Goal: Task Accomplishment & Management: Manage account settings

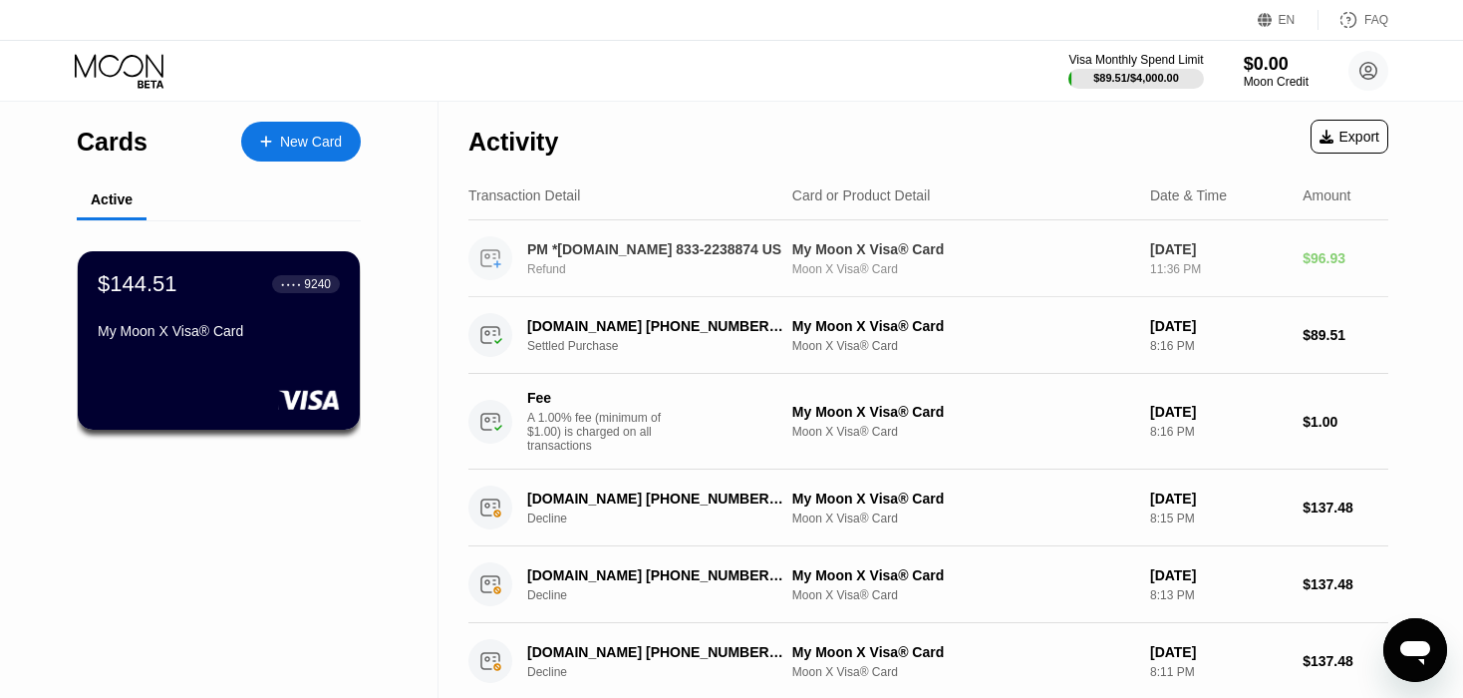
scroll to position [1, 0]
click at [540, 272] on div "Refund" at bounding box center [665, 269] width 277 height 14
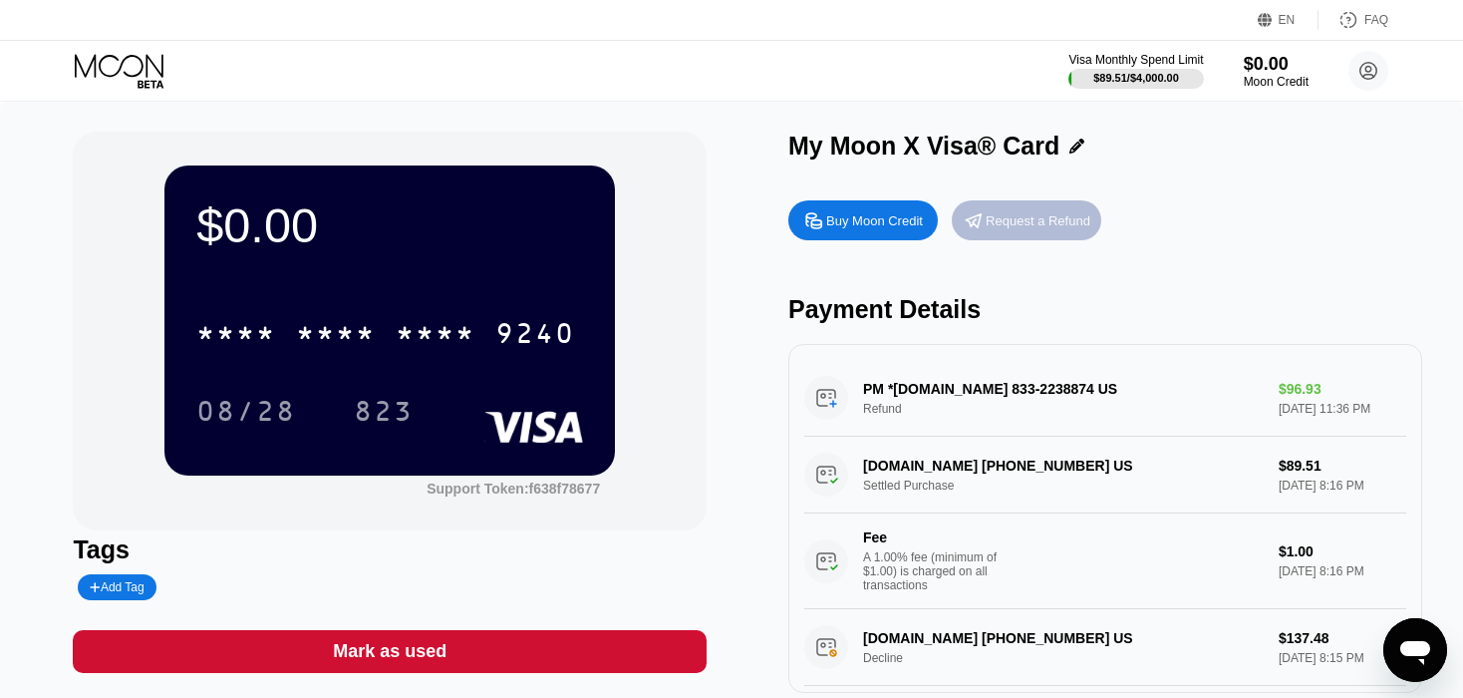
click at [1072, 225] on div "Request a Refund" at bounding box center [1038, 220] width 105 height 17
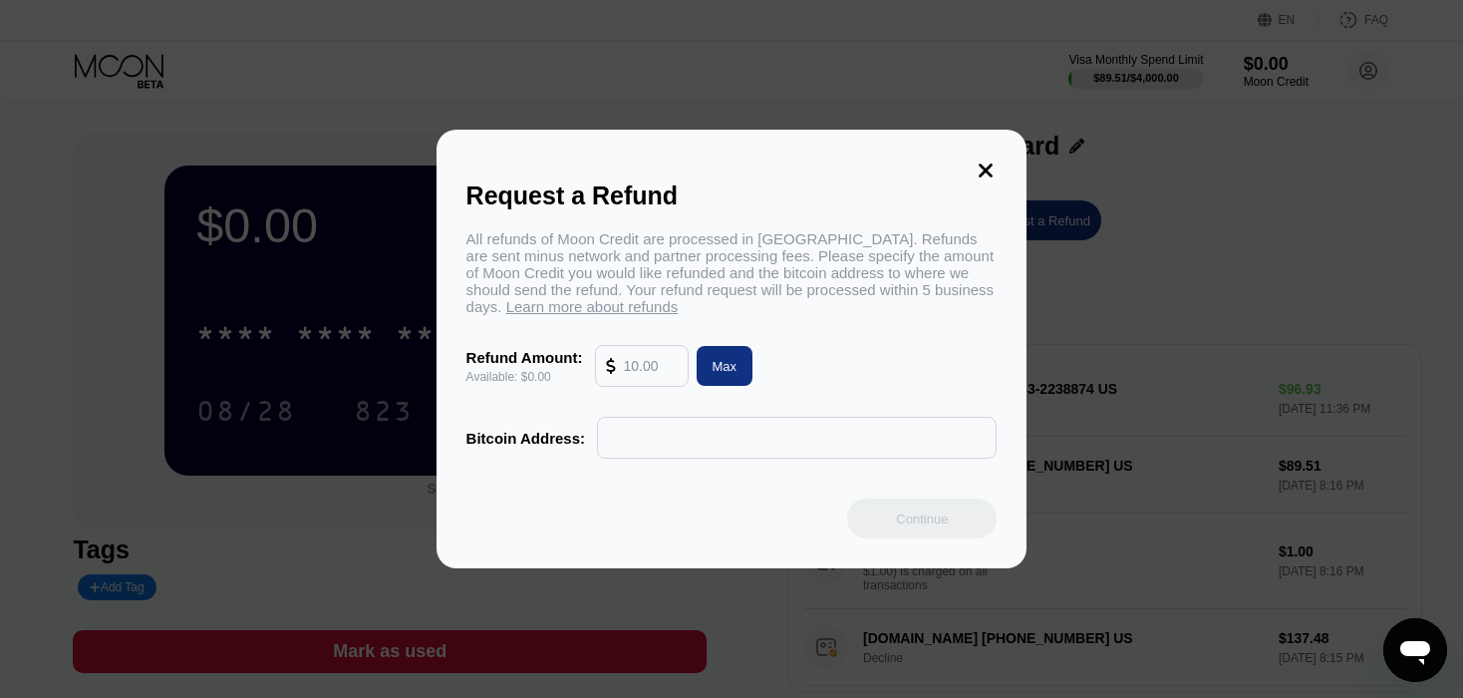
click at [719, 375] on div "Max" at bounding box center [725, 366] width 25 height 17
type input "0.00"
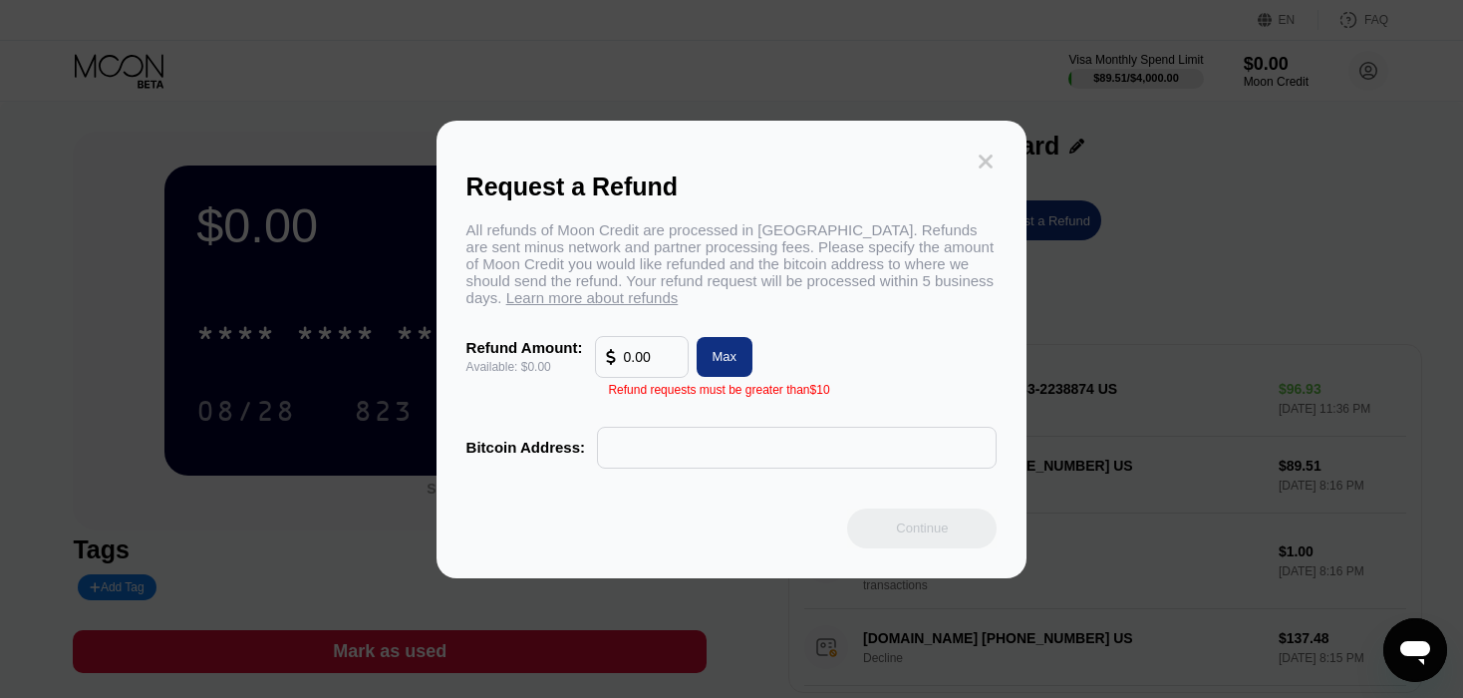
click at [987, 155] on icon at bounding box center [987, 162] width 14 height 14
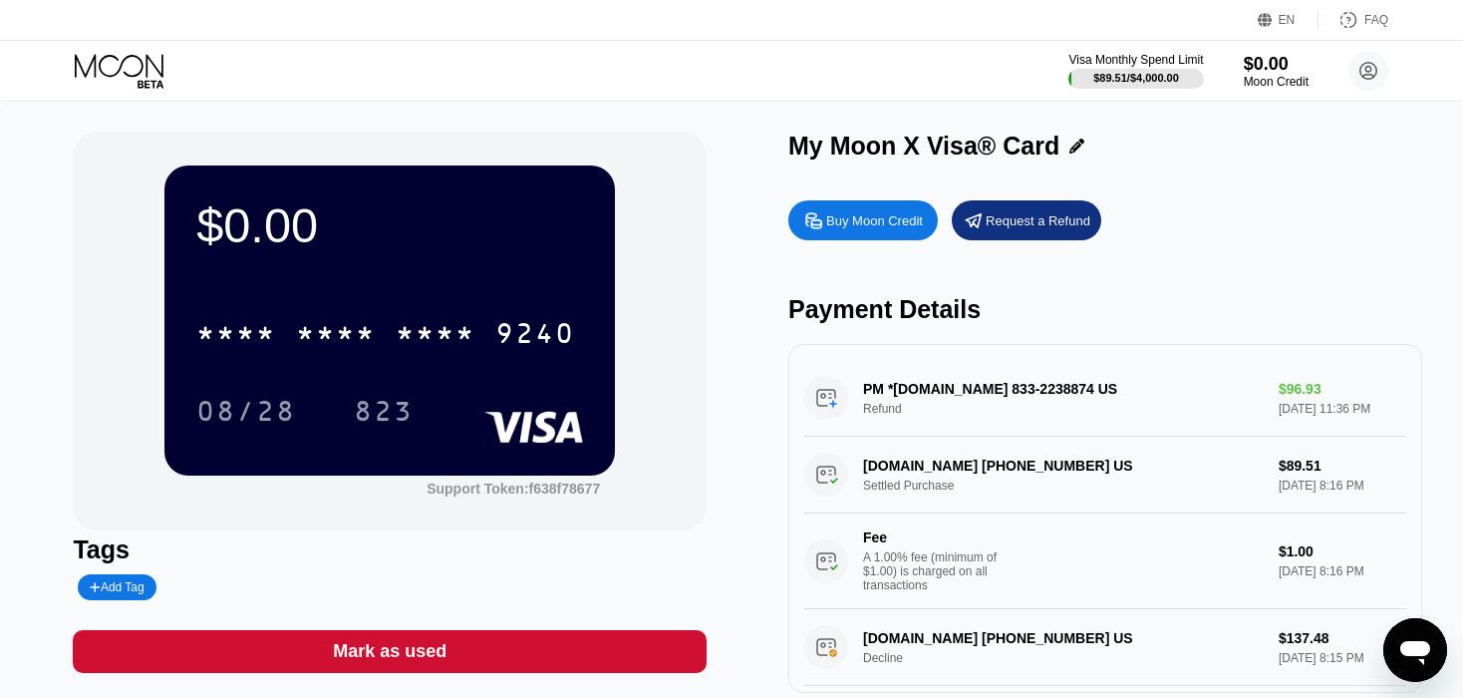
click at [886, 419] on div "PM *[DOMAIN_NAME] 833-2238874 US Refund $96.93 [DATE] 11:36 PM" at bounding box center [1105, 398] width 602 height 77
click at [878, 421] on div "PM *[DOMAIN_NAME] 833-2238874 US Refund $96.93 [DATE] 11:36 PM" at bounding box center [1105, 398] width 602 height 77
click at [143, 69] on icon at bounding box center [121, 71] width 93 height 35
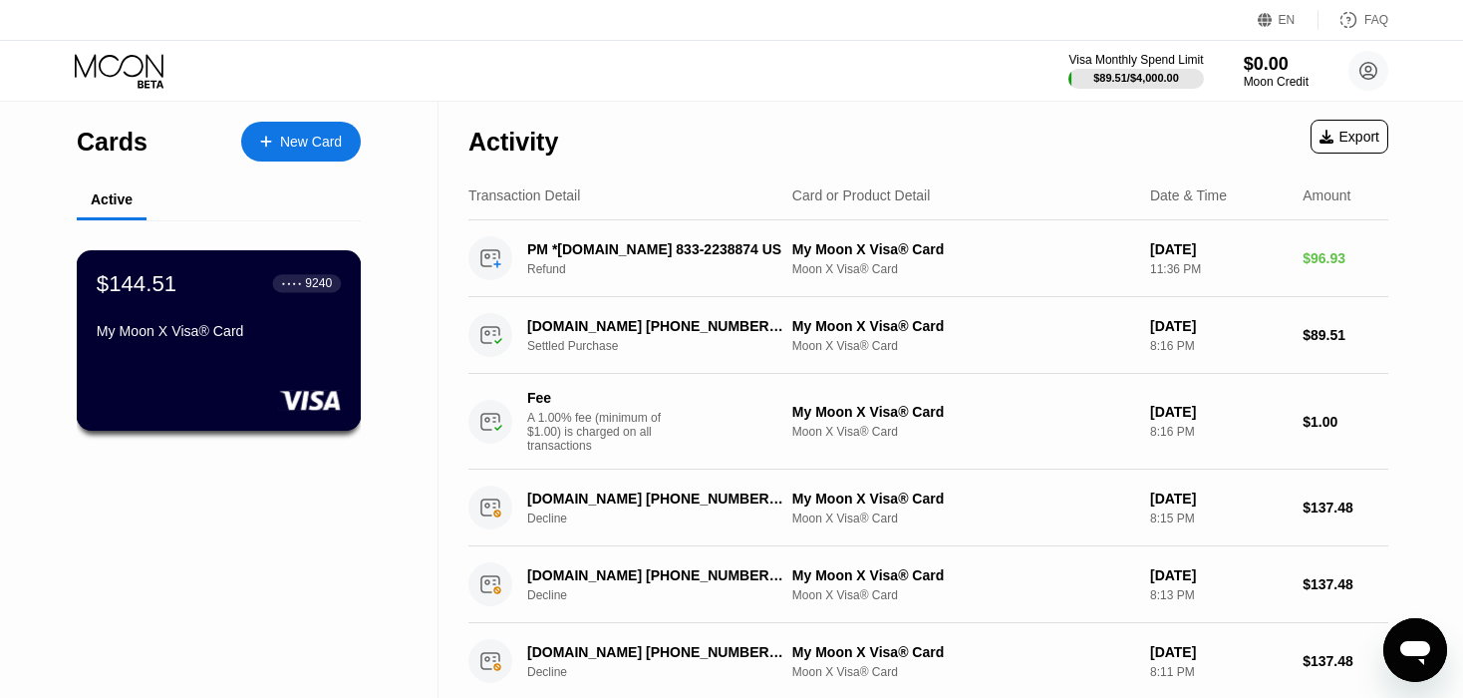
click at [174, 360] on div "$144.51 ● ● ● ● 9240 My Moon X Visa® Card" at bounding box center [219, 340] width 285 height 180
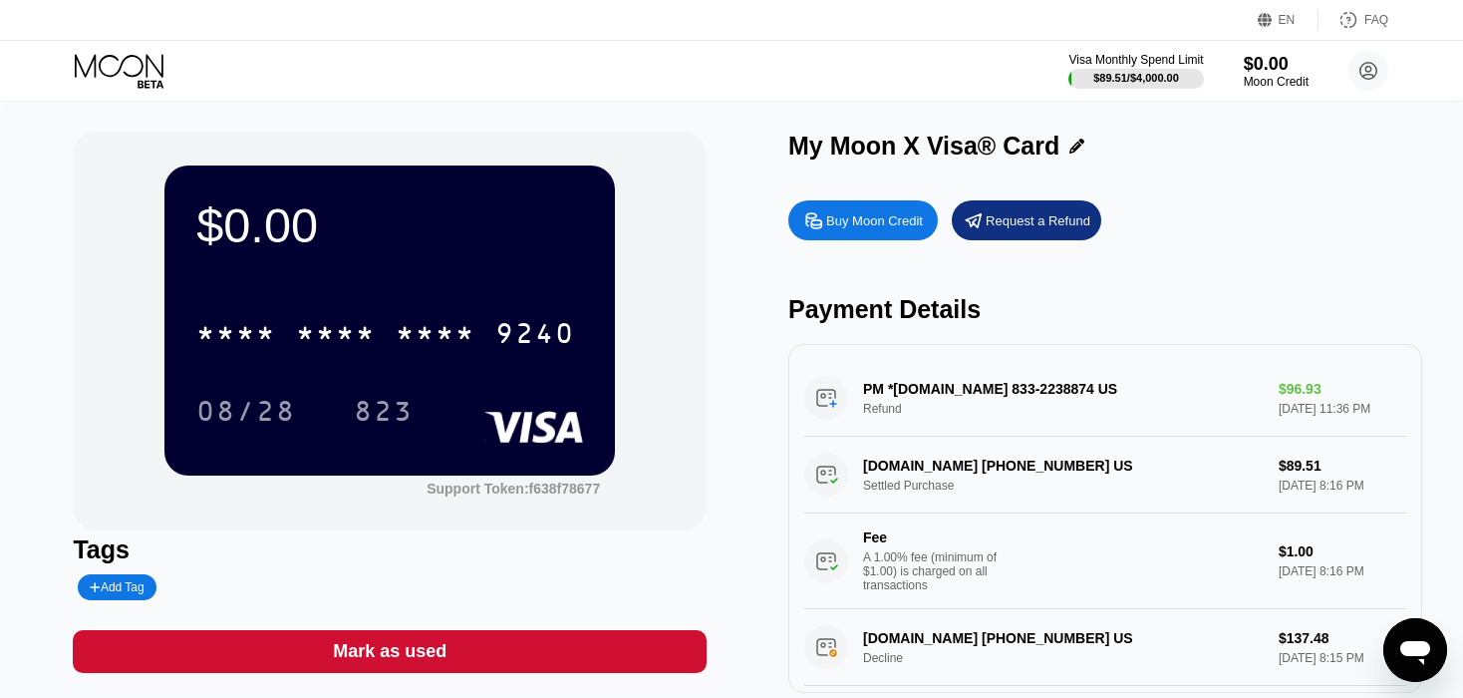
click at [254, 377] on div "* * * * * * * * * * * * 9240 08/28 823" at bounding box center [389, 352] width 387 height 118
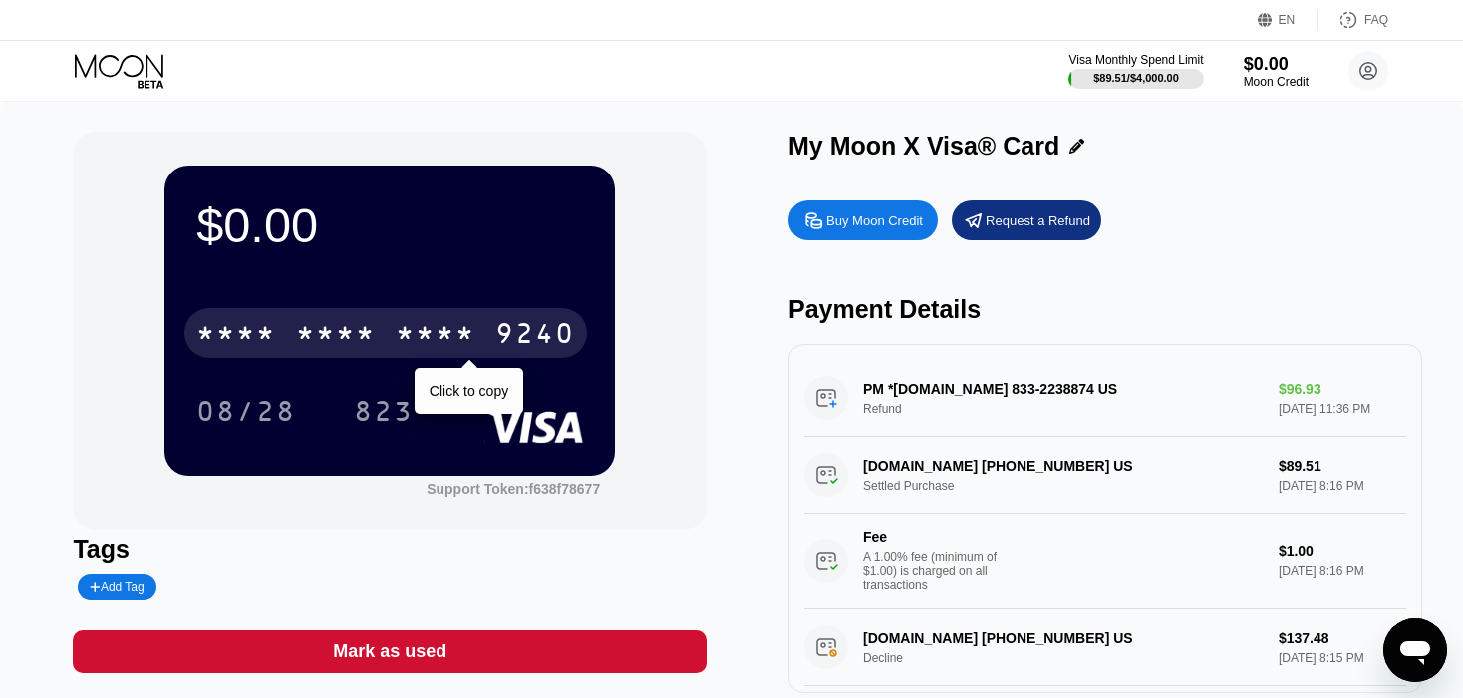
click at [328, 328] on div "* * * *" at bounding box center [336, 336] width 80 height 32
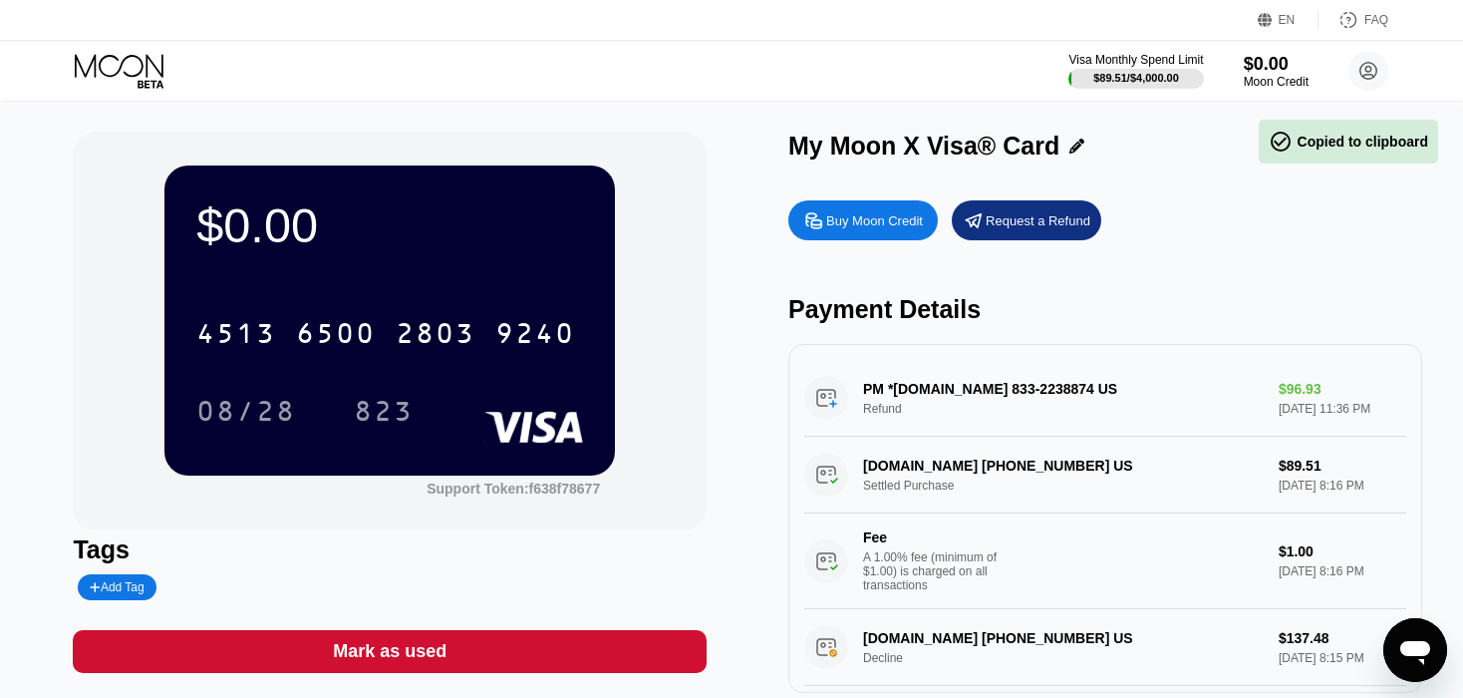
click at [350, 214] on div "$0.00" at bounding box center [389, 225] width 387 height 56
click at [1077, 229] on div "Request a Refund" at bounding box center [1038, 220] width 105 height 17
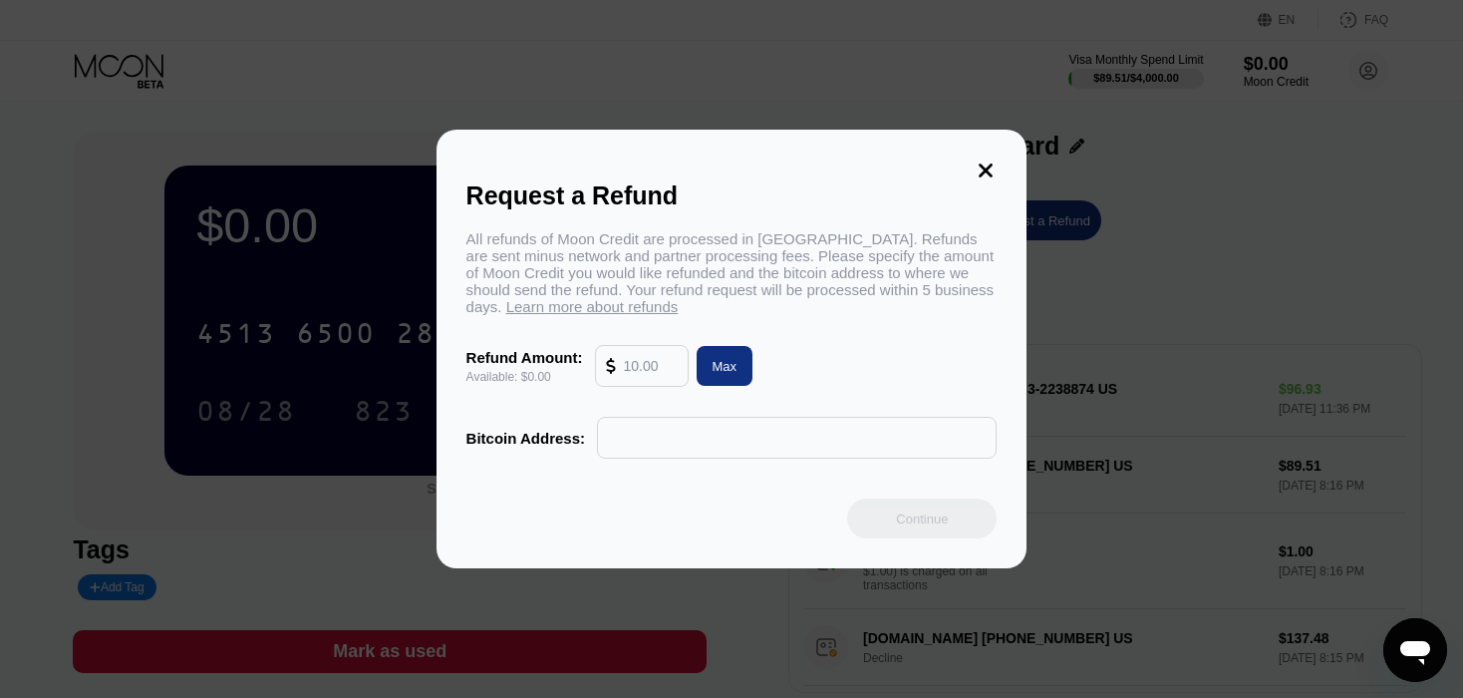
click at [640, 378] on input "text" at bounding box center [651, 366] width 54 height 40
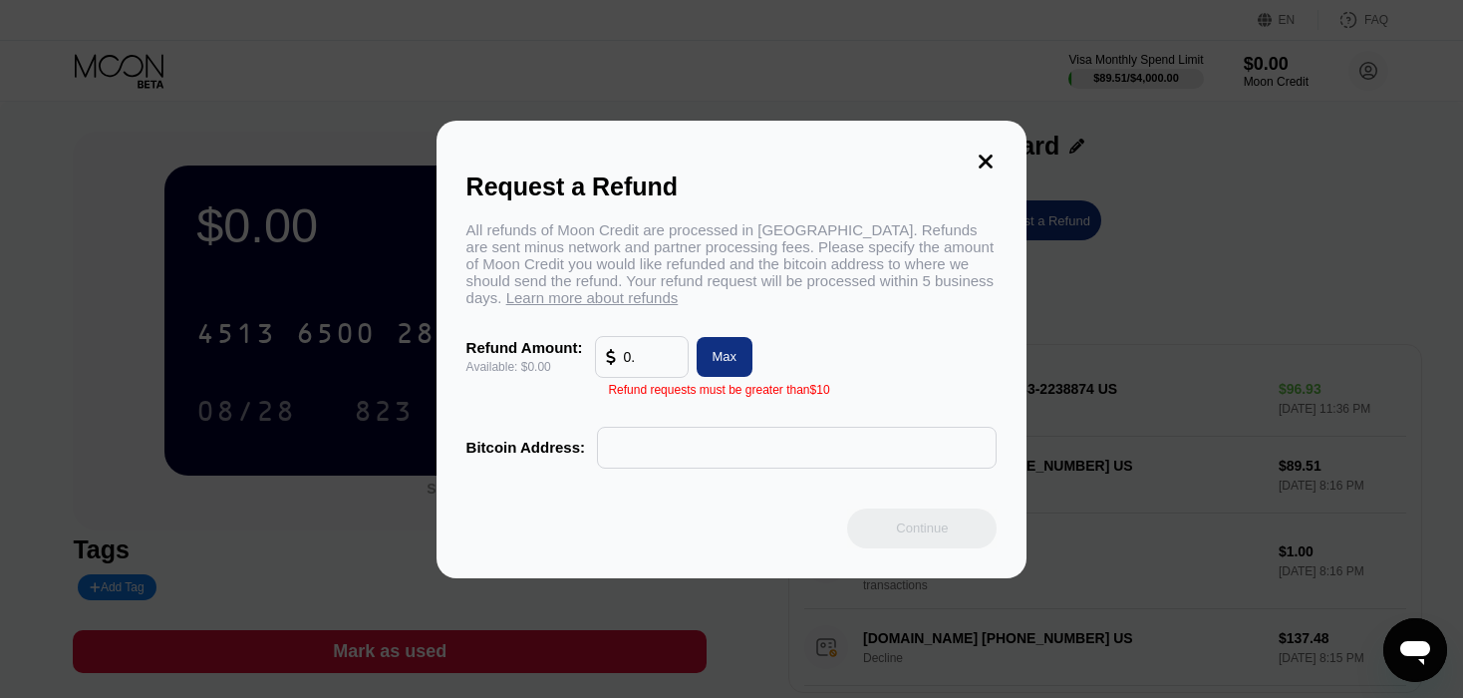
type input "0"
type input "0.00"
click at [45, 232] on div "Request a Refund All refunds of Moon Credit are processed in [GEOGRAPHIC_DATA].…" at bounding box center [731, 350] width 1463 height 458
click at [982, 157] on icon at bounding box center [987, 162] width 14 height 14
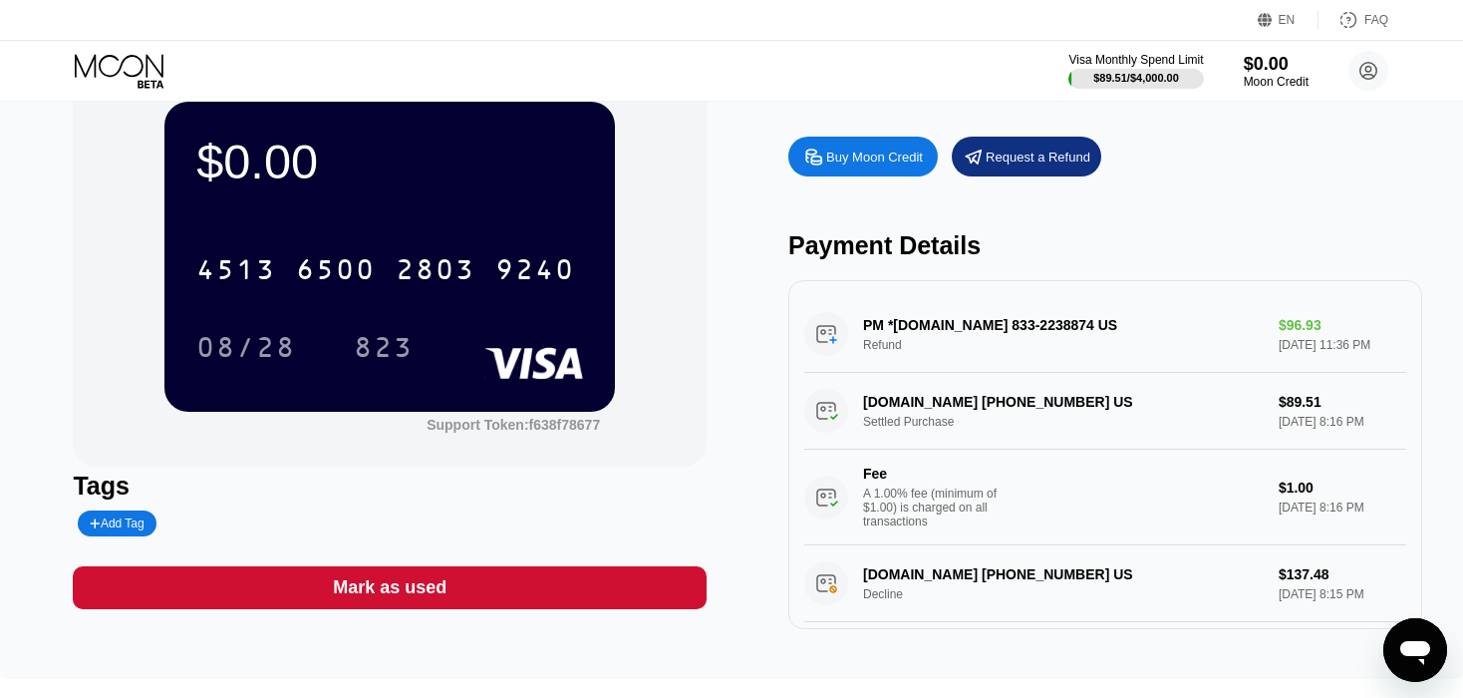
scroll to position [68, 0]
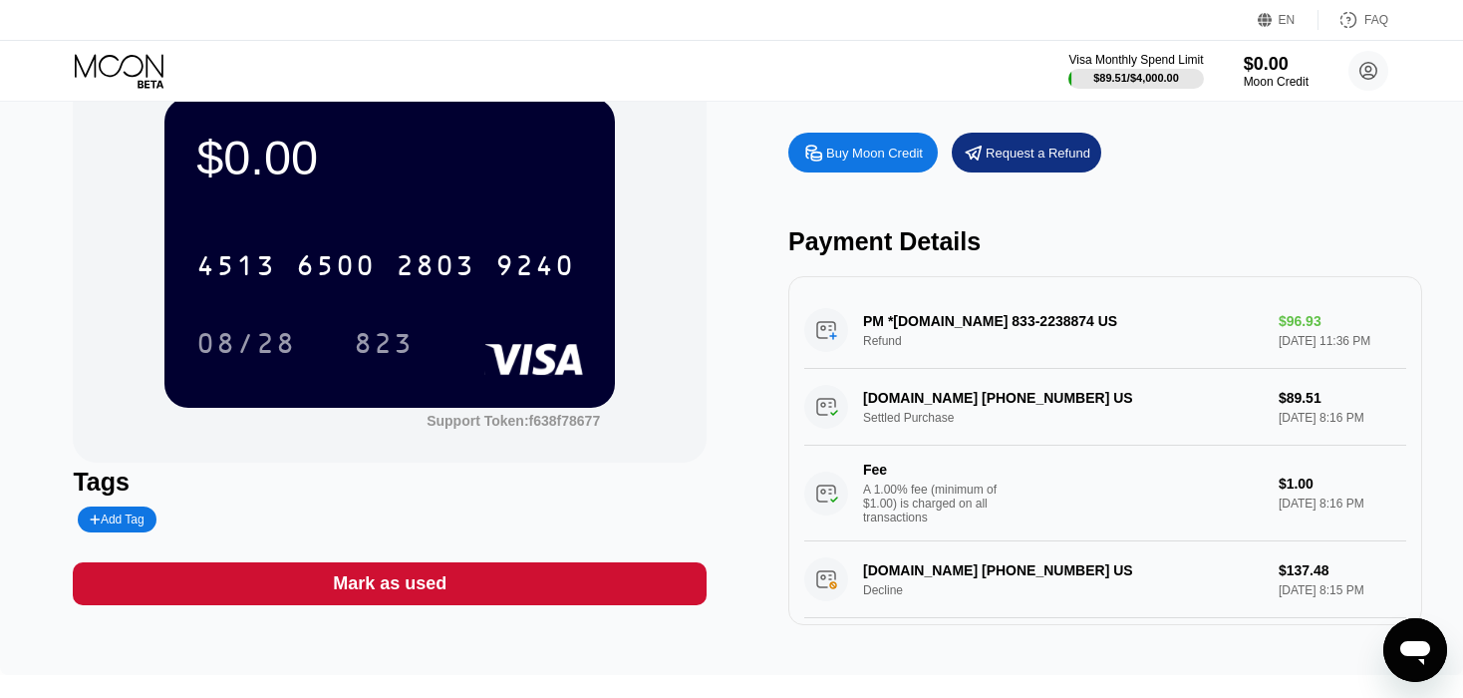
click at [117, 68] on icon at bounding box center [121, 71] width 93 height 35
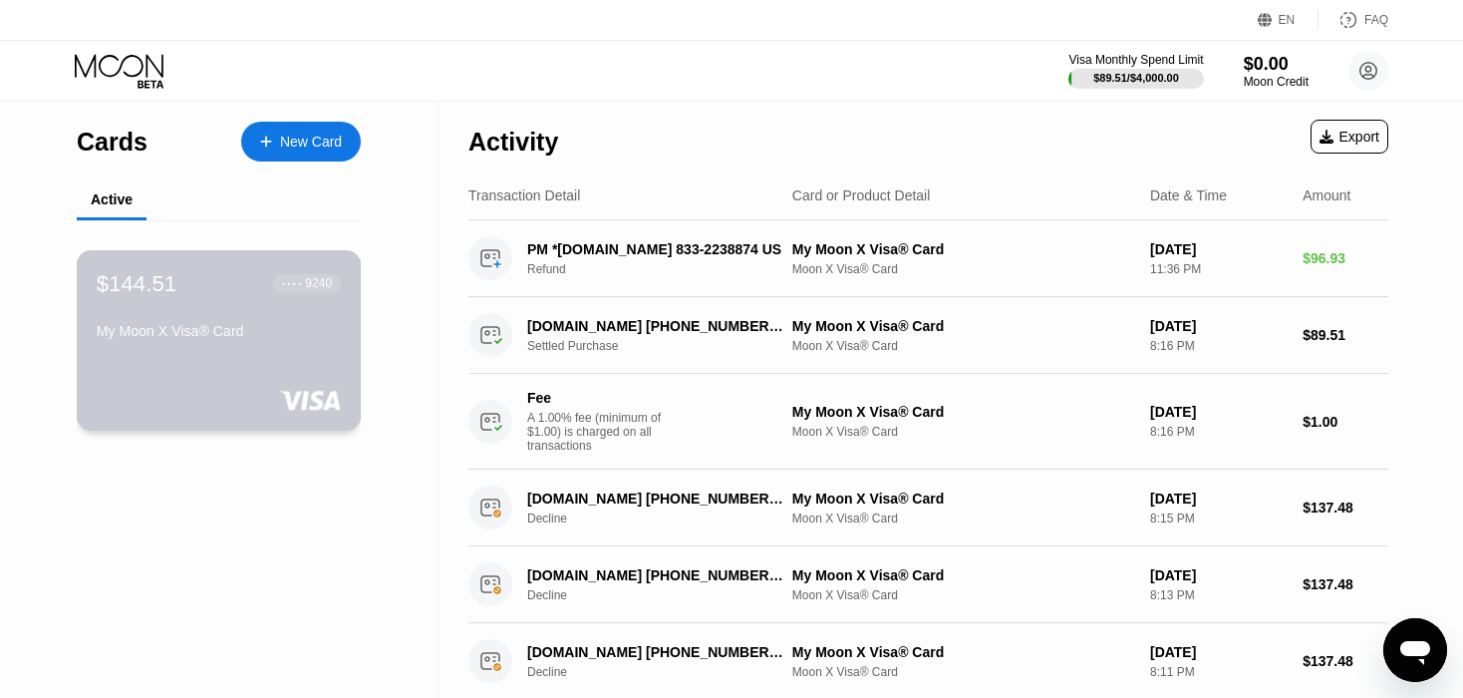
click at [307, 287] on div "9240" at bounding box center [318, 283] width 27 height 14
